Goal: Information Seeking & Learning: Learn about a topic

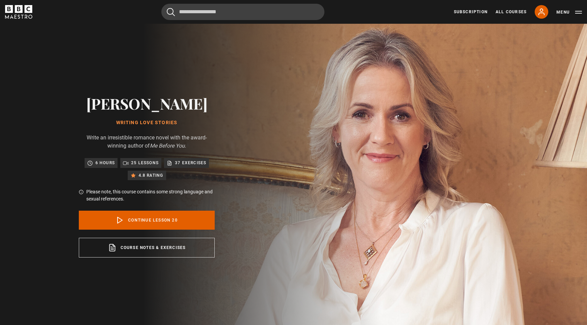
scroll to position [568, 0]
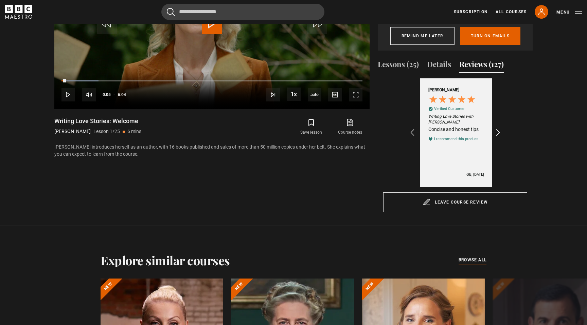
scroll to position [0, 1025]
